Goal: Task Accomplishment & Management: Use online tool/utility

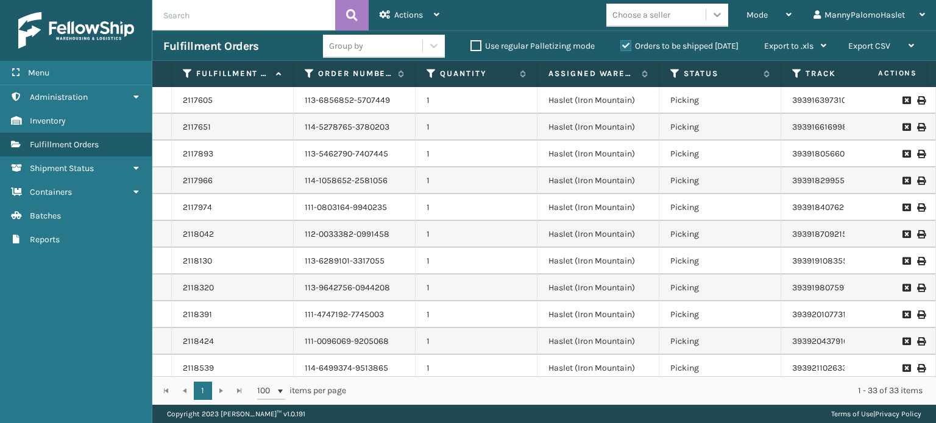
click at [713, 8] on div at bounding box center [717, 15] width 22 height 22
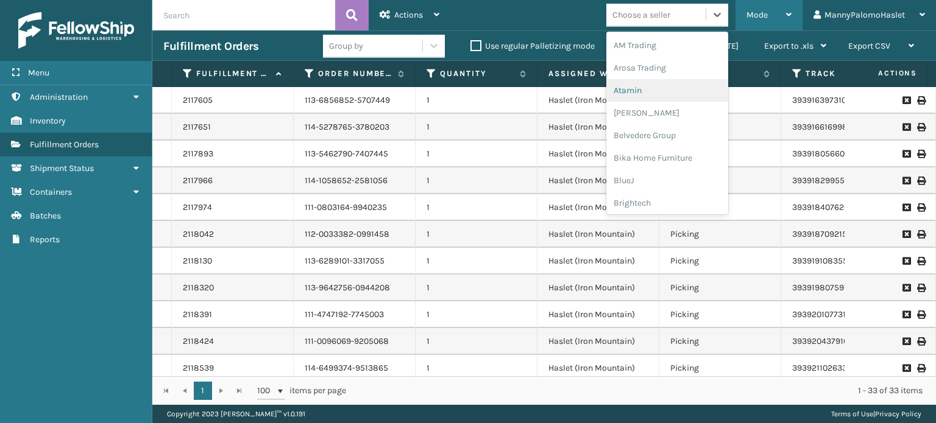
click at [775, 16] on div "Mode" at bounding box center [768, 15] width 45 height 30
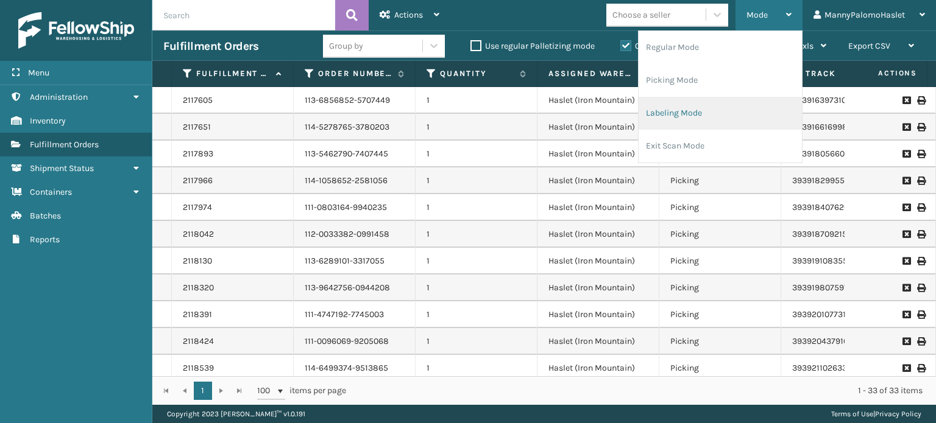
click at [737, 122] on li "Labeling Mode" at bounding box center [720, 113] width 163 height 33
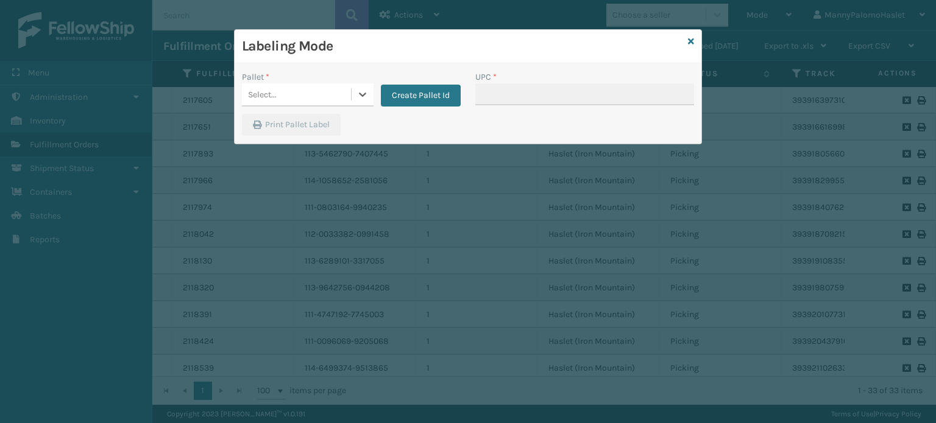
click at [322, 97] on div "Select..." at bounding box center [296, 95] width 109 height 20
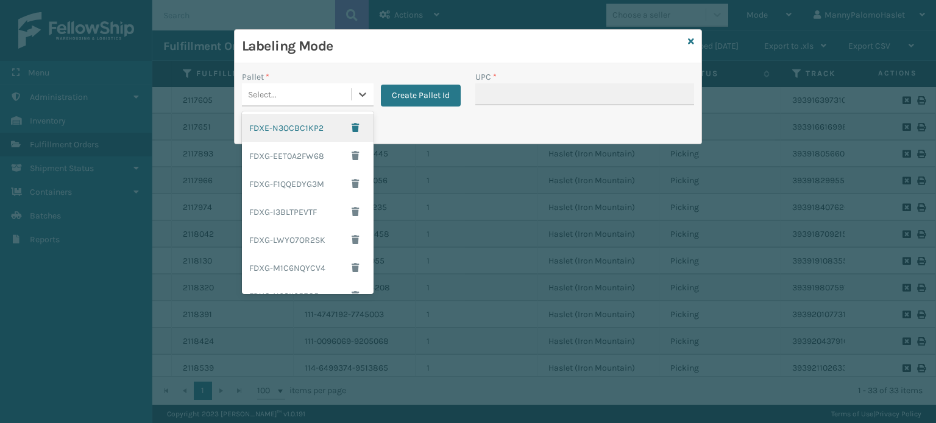
click at [310, 132] on div "FDXE-N3OCBC1KP2" at bounding box center [308, 128] width 132 height 28
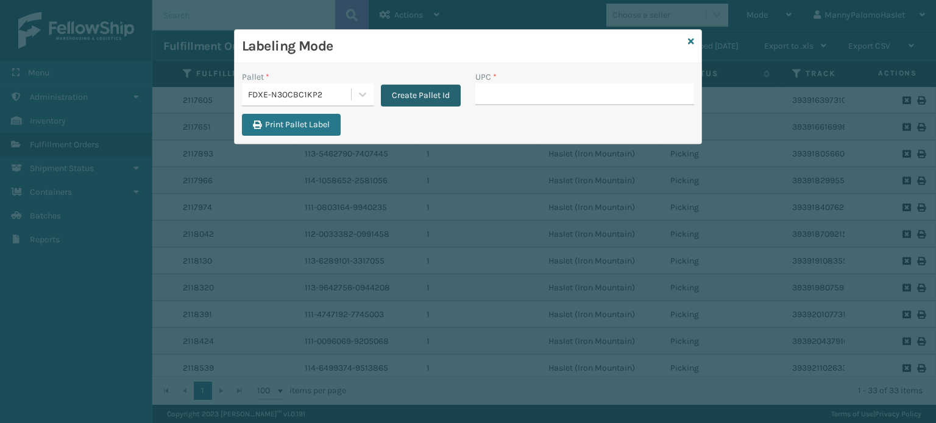
click at [402, 99] on button "Create Pallet Id" at bounding box center [421, 96] width 80 height 22
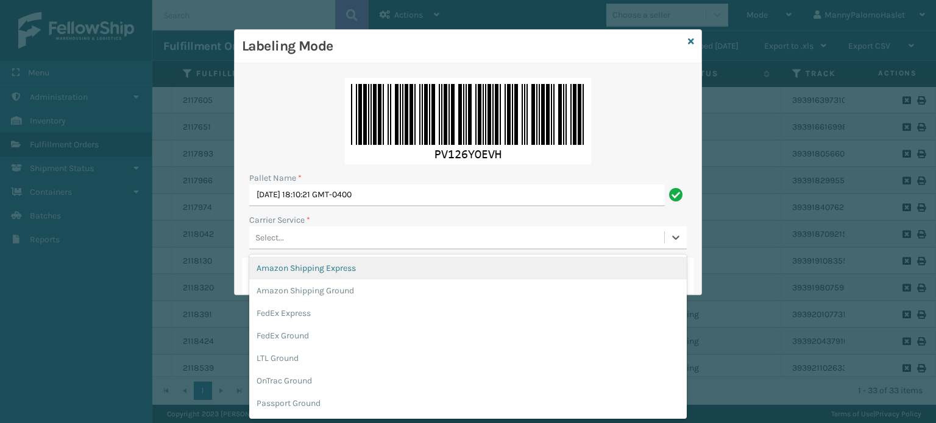
click at [381, 236] on div "Select..." at bounding box center [456, 238] width 415 height 20
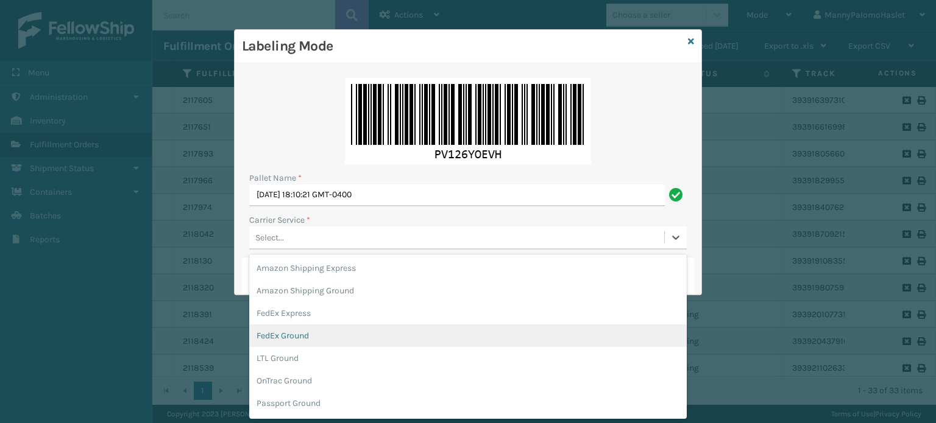
click at [479, 339] on div "FedEx Ground" at bounding box center [467, 336] width 437 height 23
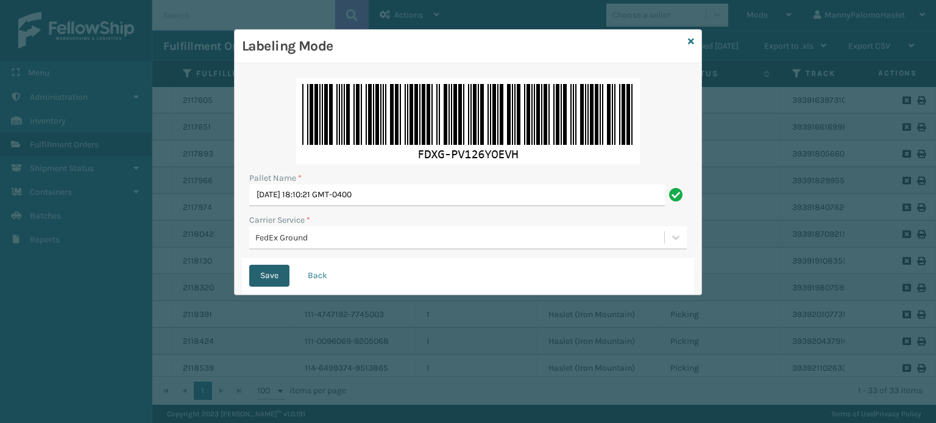
click at [271, 277] on button "Save" at bounding box center [269, 276] width 40 height 22
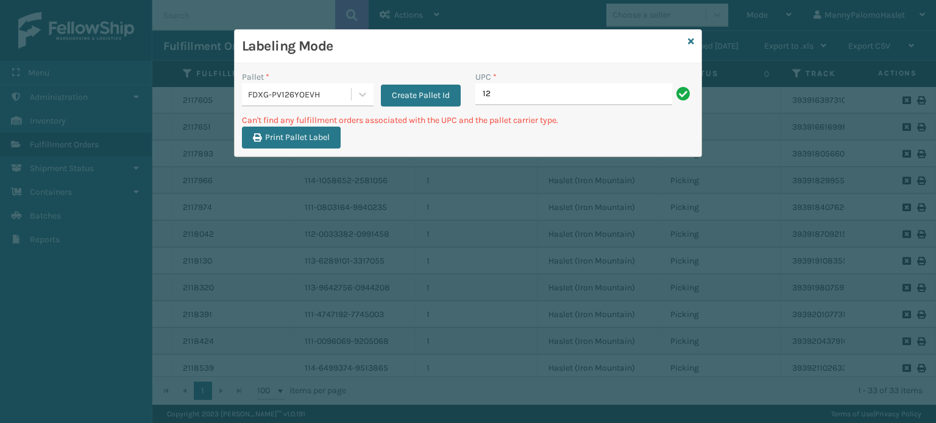
type input "1"
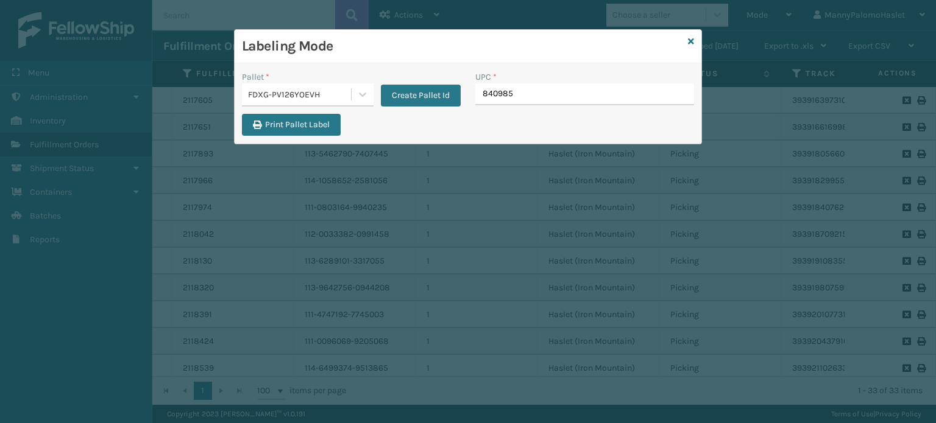
type input "8409851"
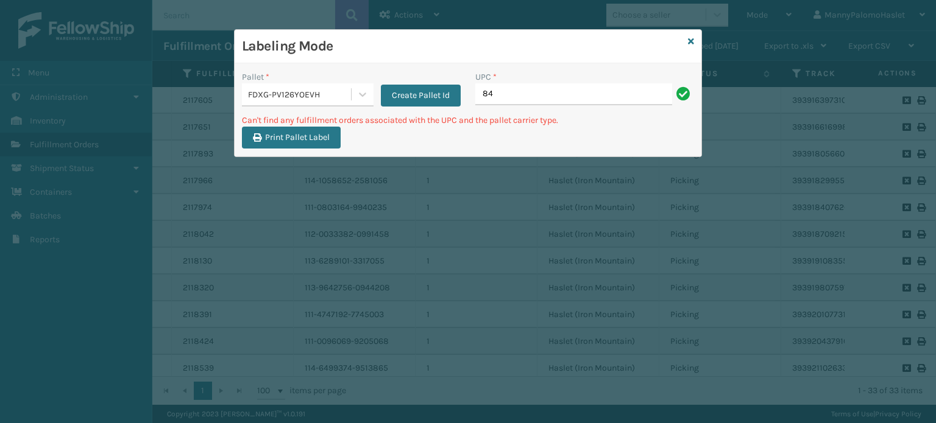
type input "8"
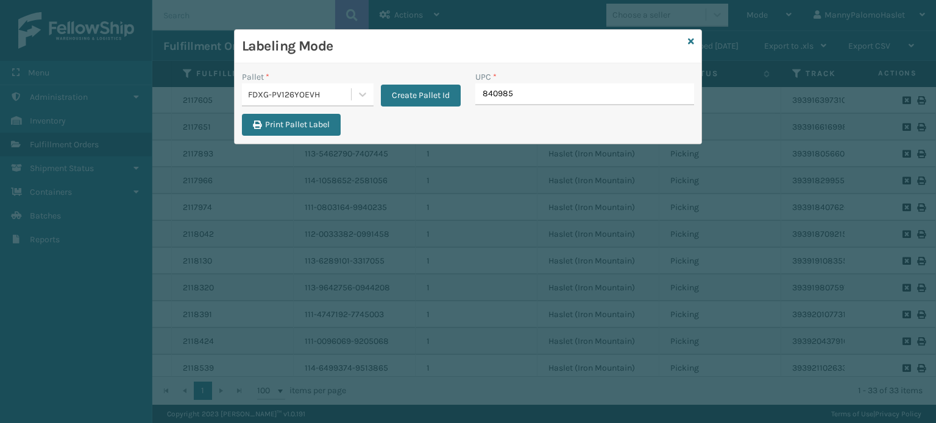
type input "8409851"
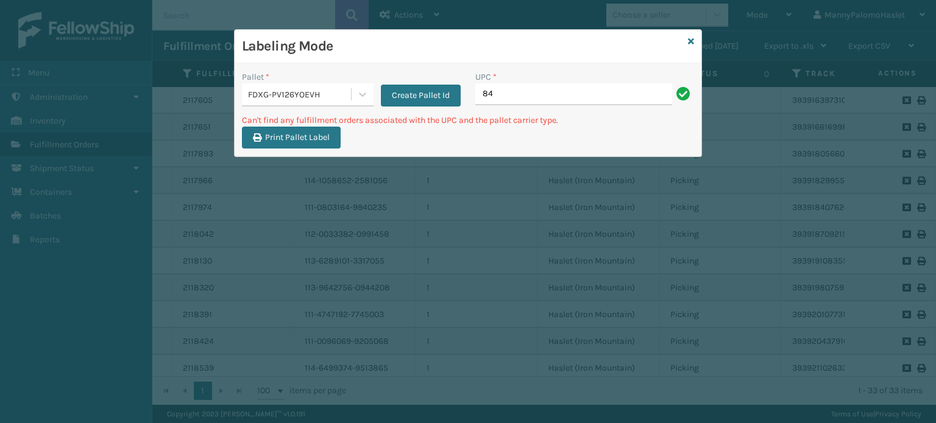
type input "8"
drag, startPoint x: 540, startPoint y: 87, endPoint x: 461, endPoint y: 87, distance: 79.2
click at [461, 87] on div "Pallet * FDXG-PV126YOEVH Create Pallet Id UPC * MIL-HK612-6" at bounding box center [468, 92] width 467 height 43
type input "MIL-HK612-6"
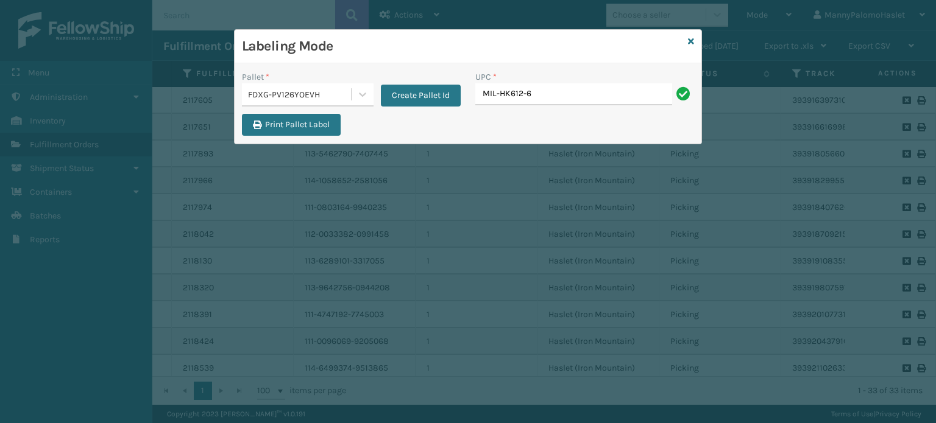
type input "MIL-HK612-6"
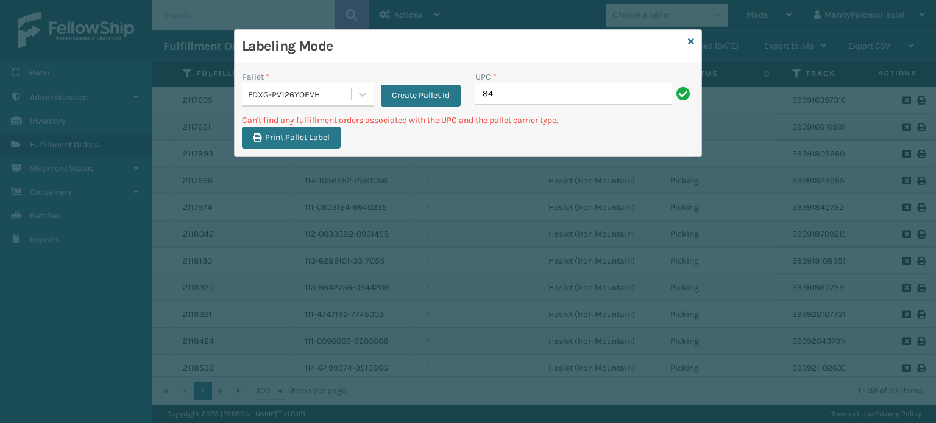
type input "8"
type input "MIL-HK612-6"
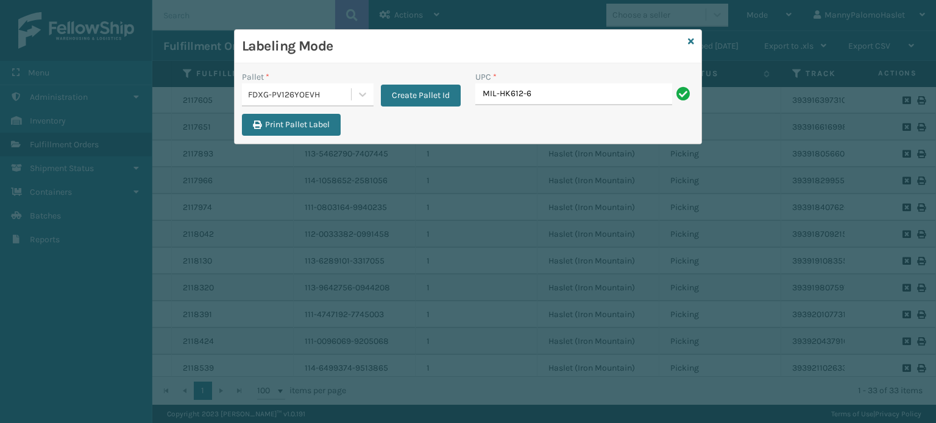
type input "MIL-HK612-6"
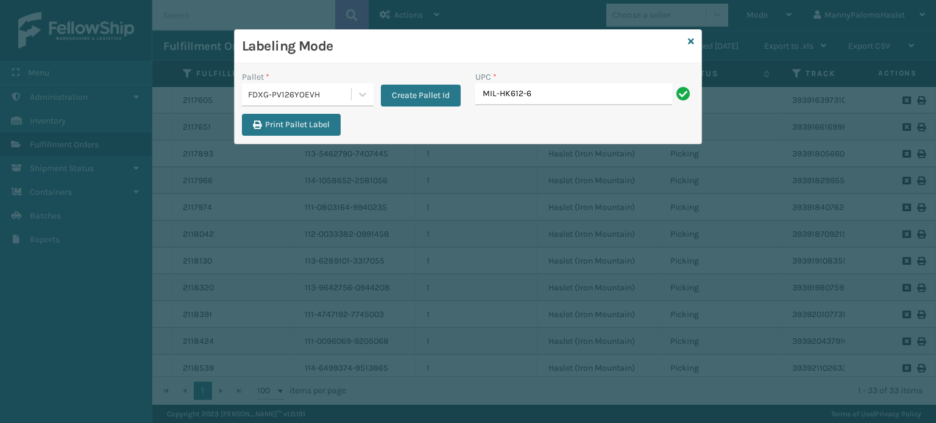
type input "MIL-HK612-6"
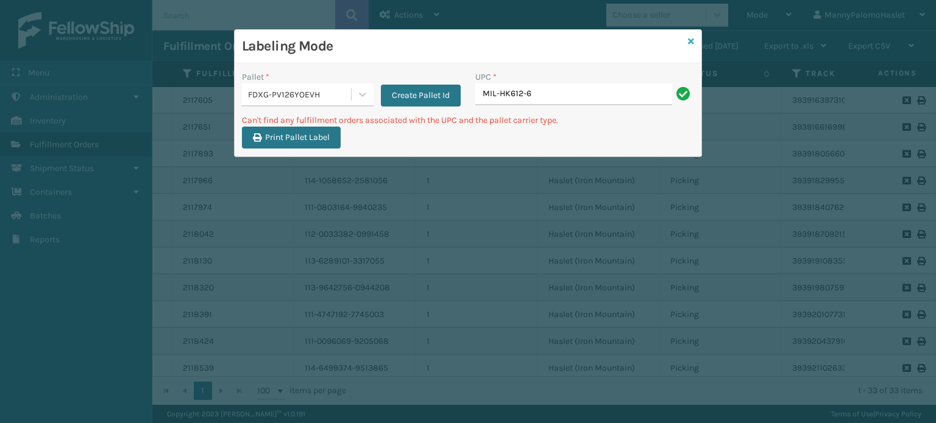
click at [690, 39] on icon at bounding box center [691, 41] width 6 height 9
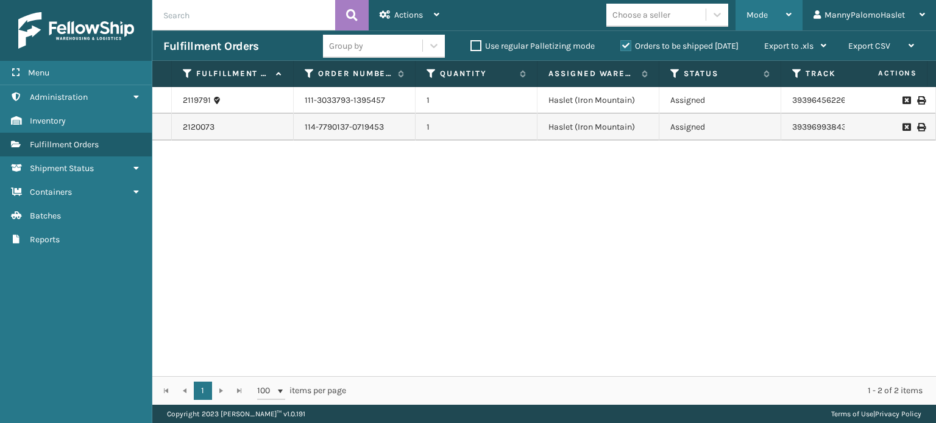
click at [776, 16] on div "Mode" at bounding box center [768, 15] width 45 height 30
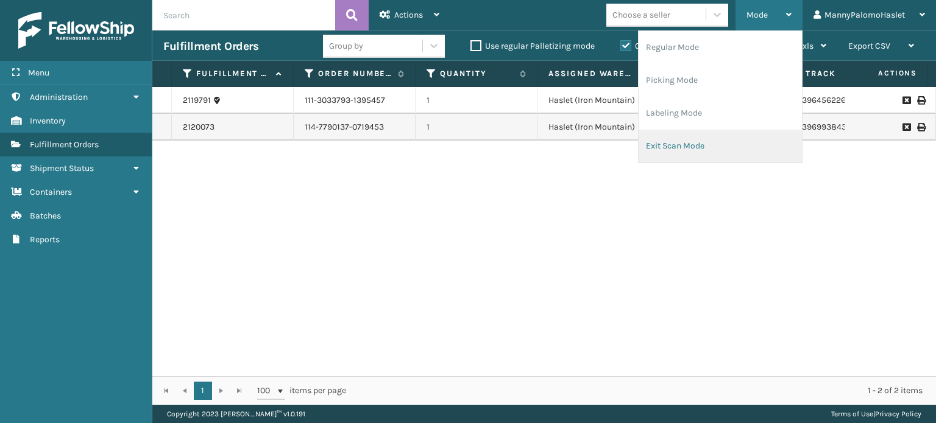
click at [715, 142] on li "Exit Scan Mode" at bounding box center [720, 146] width 163 height 33
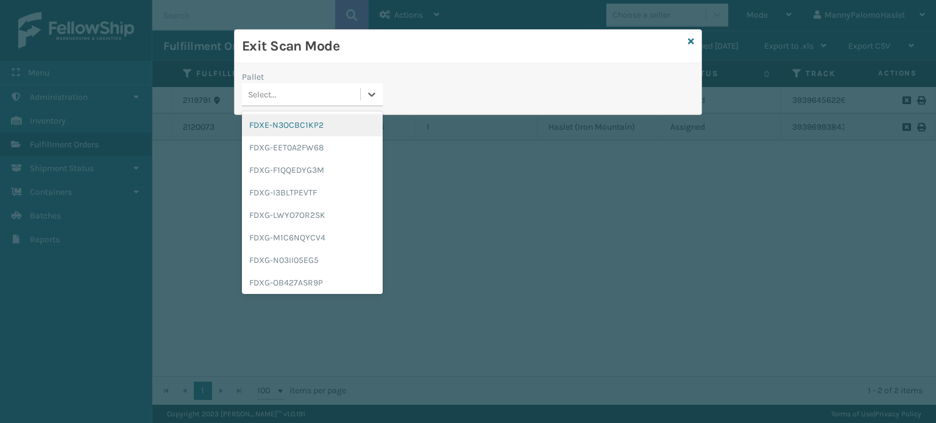
click at [305, 97] on div "Select..." at bounding box center [301, 95] width 118 height 20
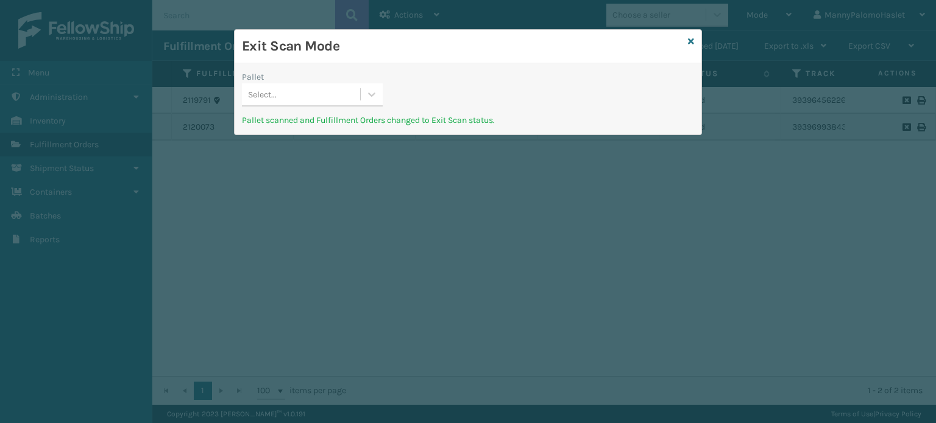
drag, startPoint x: 341, startPoint y: 102, endPoint x: 349, endPoint y: 72, distance: 31.6
click at [349, 72] on div "Pallet Select..." at bounding box center [312, 89] width 141 height 36
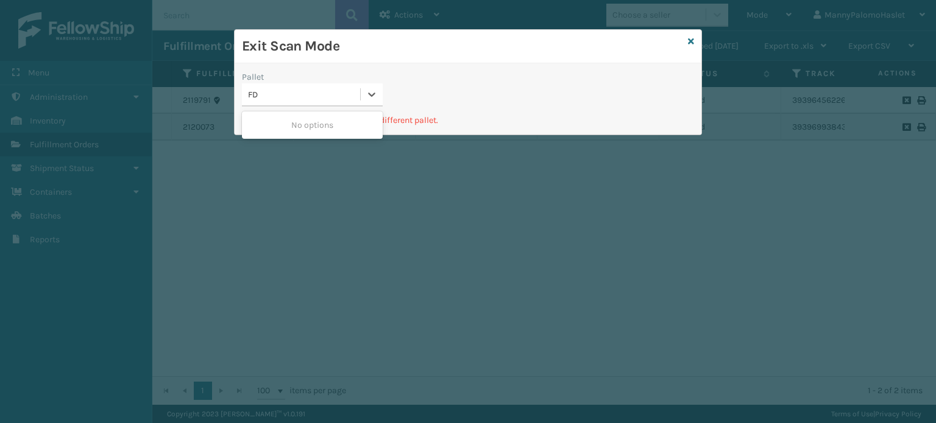
type input "F"
click at [692, 41] on icon at bounding box center [691, 41] width 6 height 9
